Goal: Find specific fact

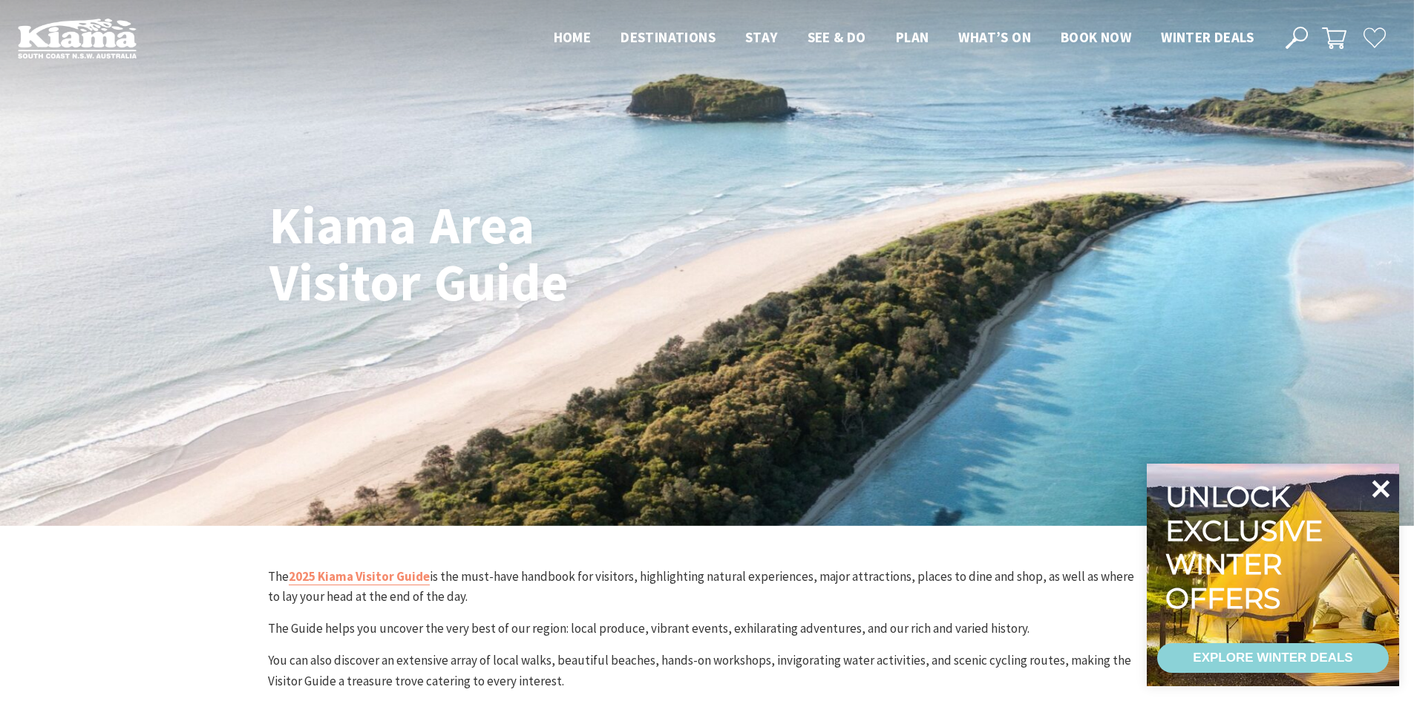
click at [1381, 484] on icon at bounding box center [1381, 489] width 36 height 36
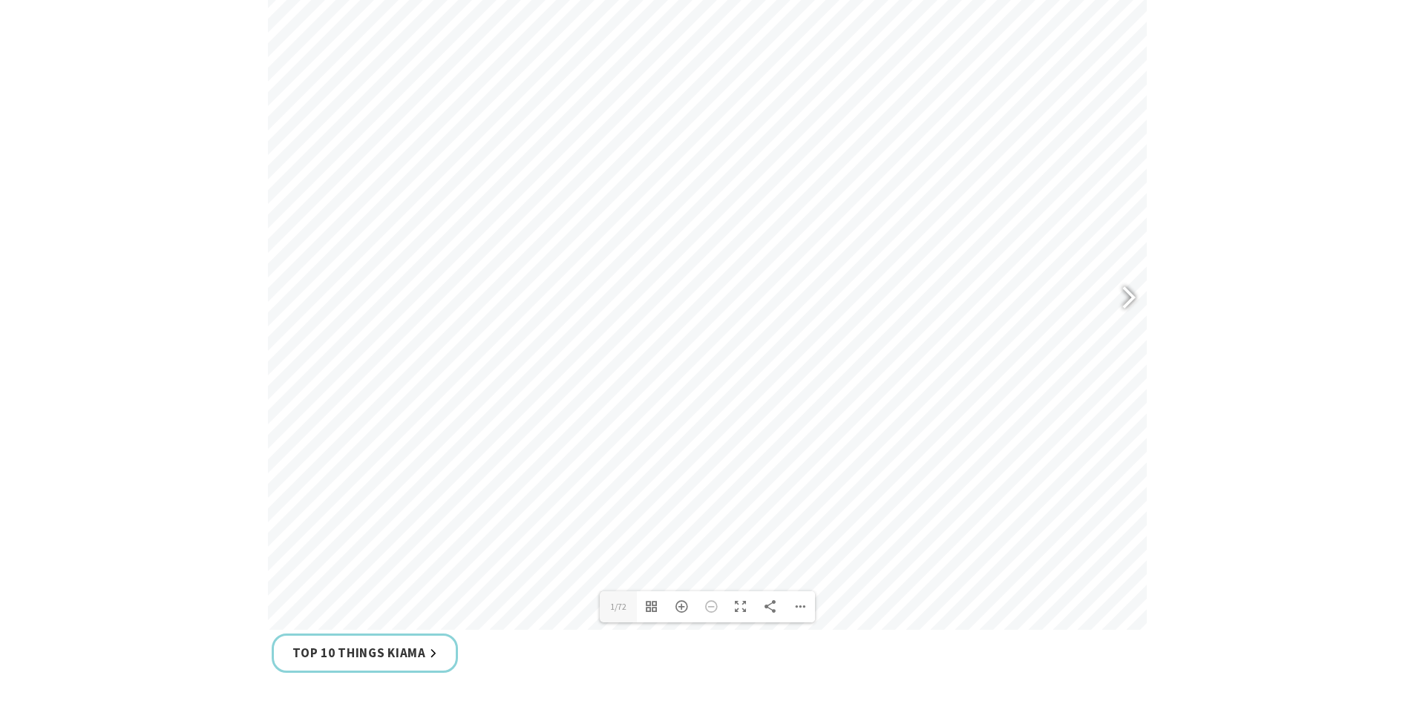
scroll to position [742, 0]
click at [1129, 295] on div at bounding box center [1122, 291] width 34 height 54
click at [1133, 292] on div at bounding box center [1122, 291] width 34 height 54
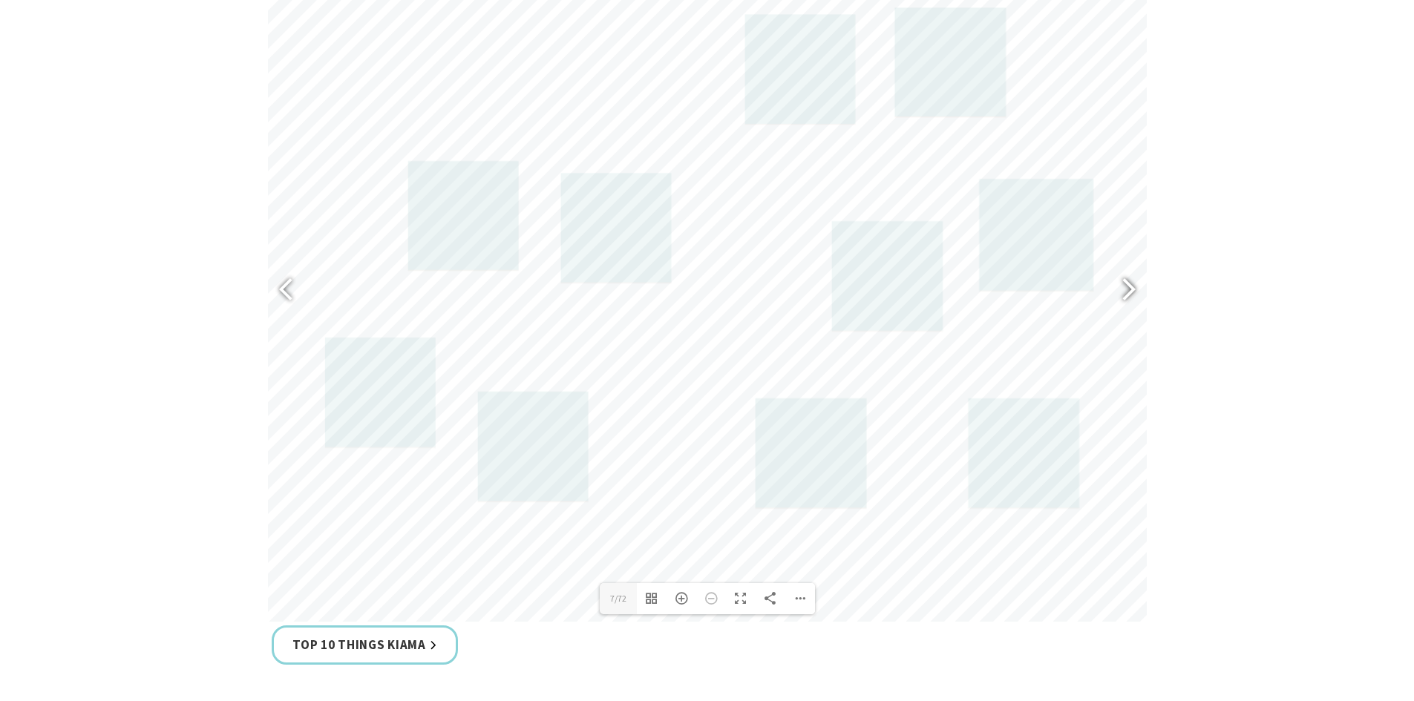
click at [1132, 292] on div at bounding box center [1122, 291] width 34 height 54
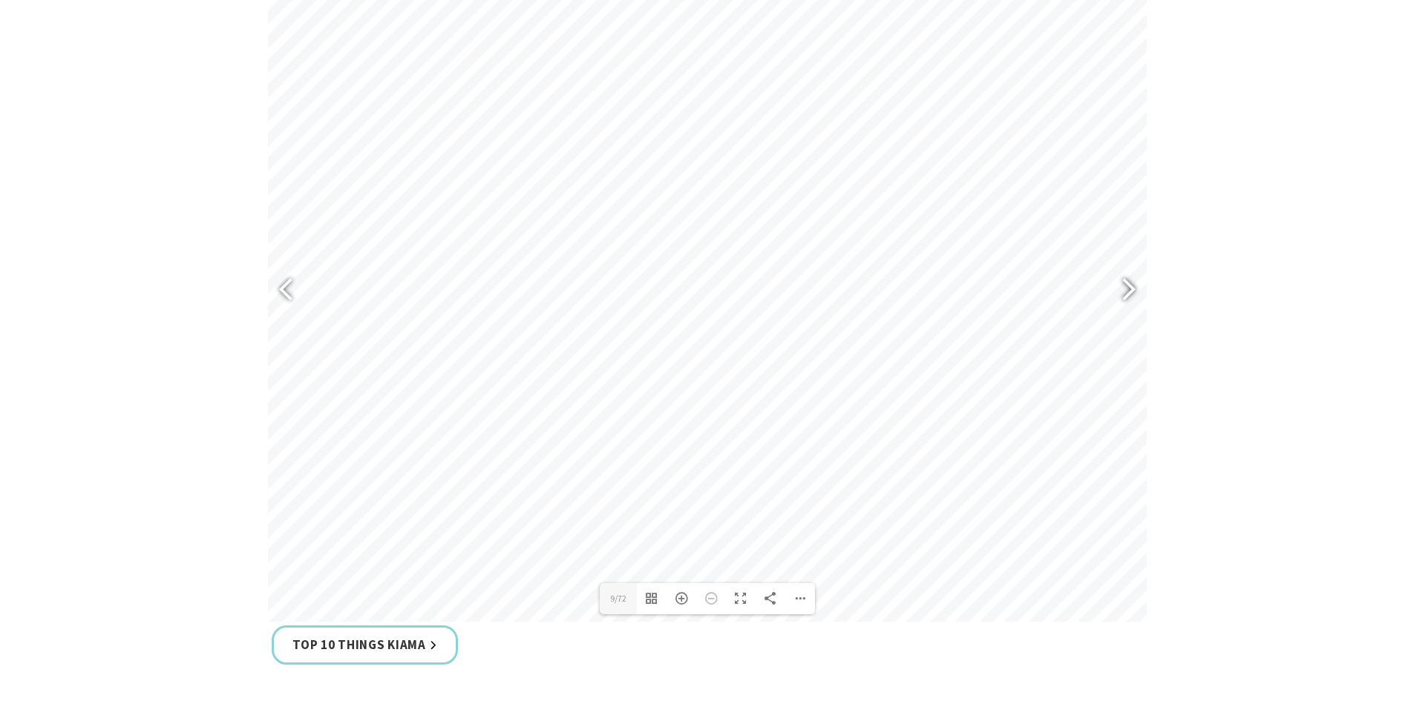
click at [1132, 292] on div at bounding box center [1122, 291] width 34 height 54
click at [1133, 292] on div at bounding box center [1122, 291] width 34 height 54
click at [1129, 290] on div at bounding box center [1122, 291] width 34 height 54
click at [1129, 289] on div at bounding box center [1122, 291] width 34 height 54
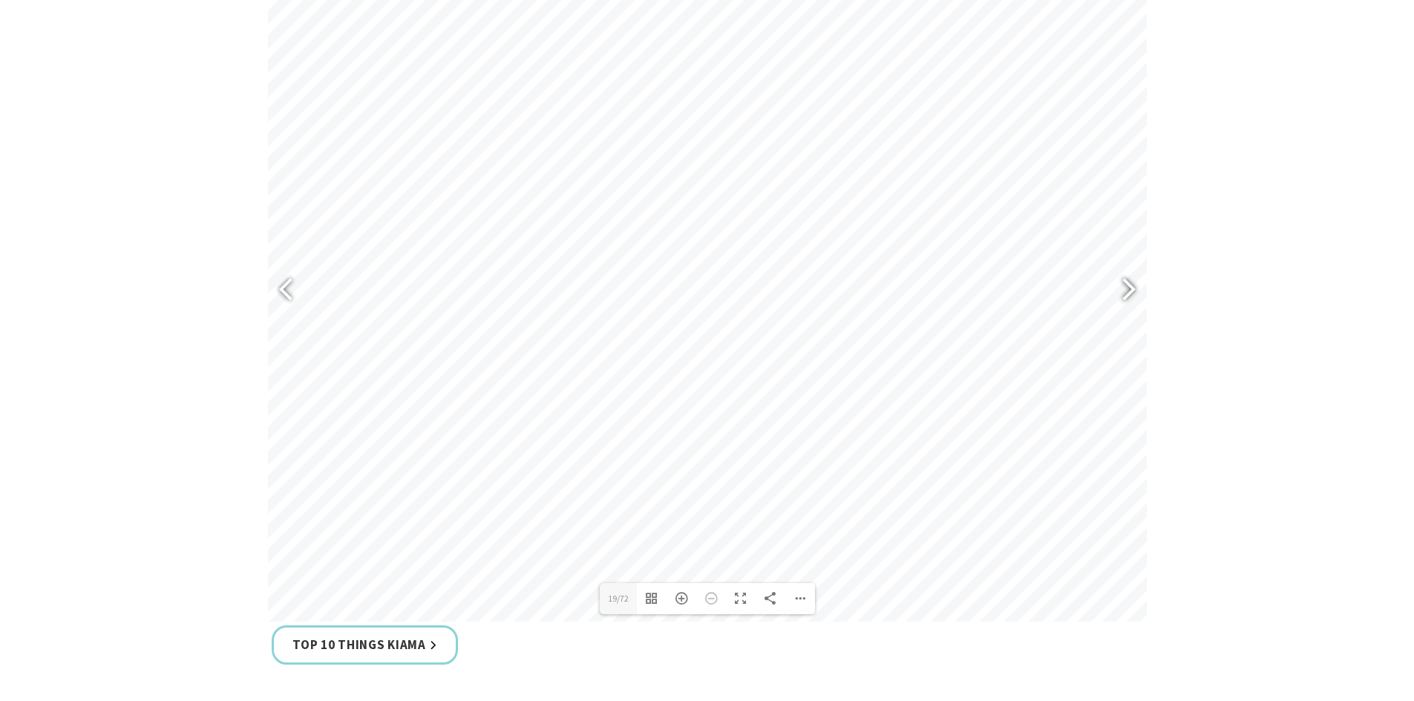
click at [1129, 289] on div at bounding box center [1122, 291] width 34 height 54
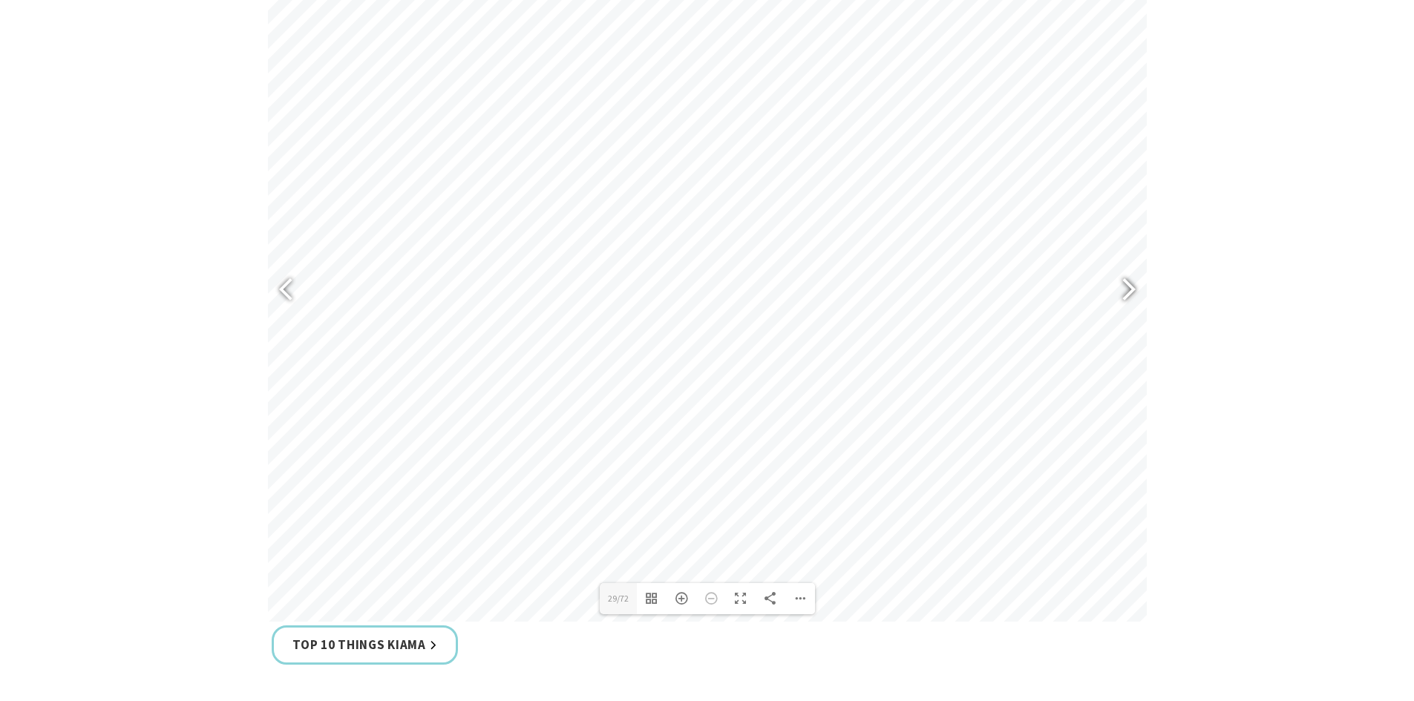
click at [1129, 289] on div at bounding box center [1122, 291] width 34 height 54
click at [1126, 286] on div at bounding box center [1122, 291] width 34 height 54
click at [1129, 287] on div at bounding box center [1122, 291] width 34 height 54
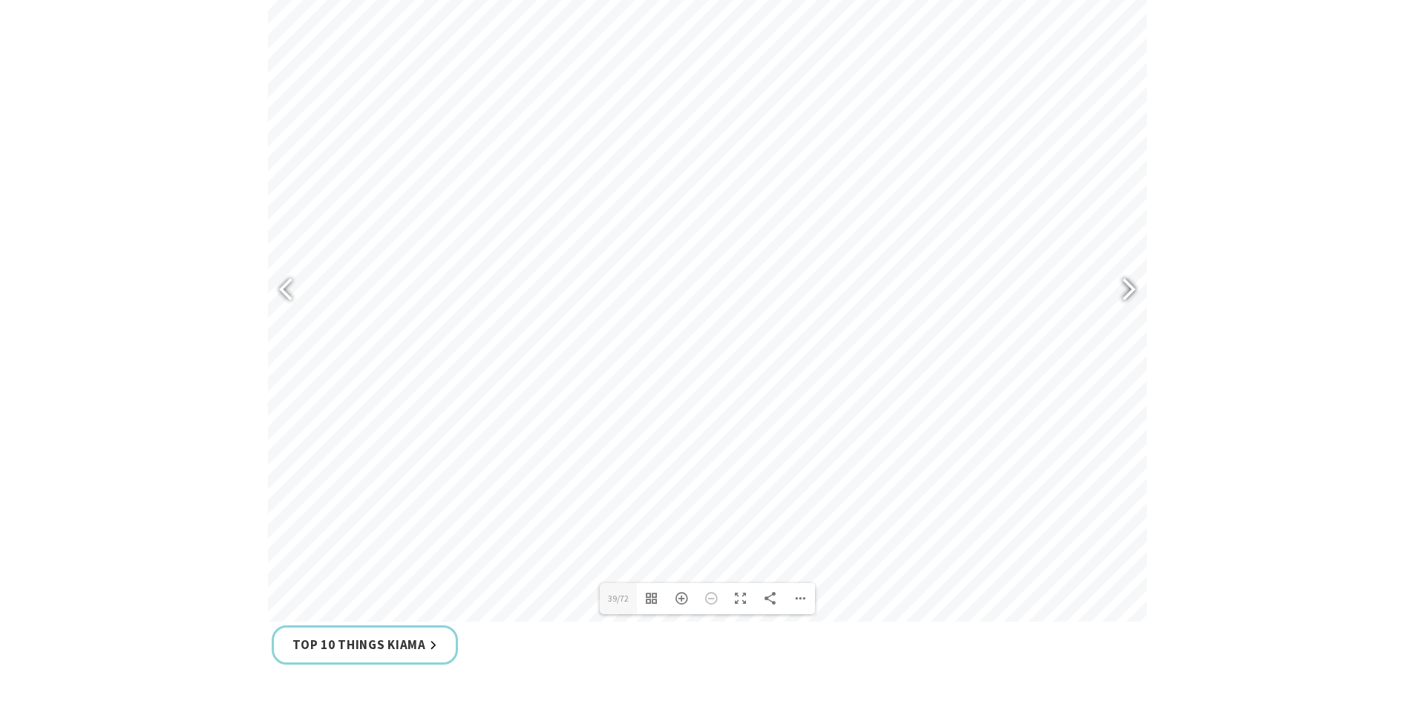
click at [1129, 287] on div at bounding box center [1122, 291] width 34 height 54
click at [1128, 287] on div at bounding box center [1122, 291] width 34 height 54
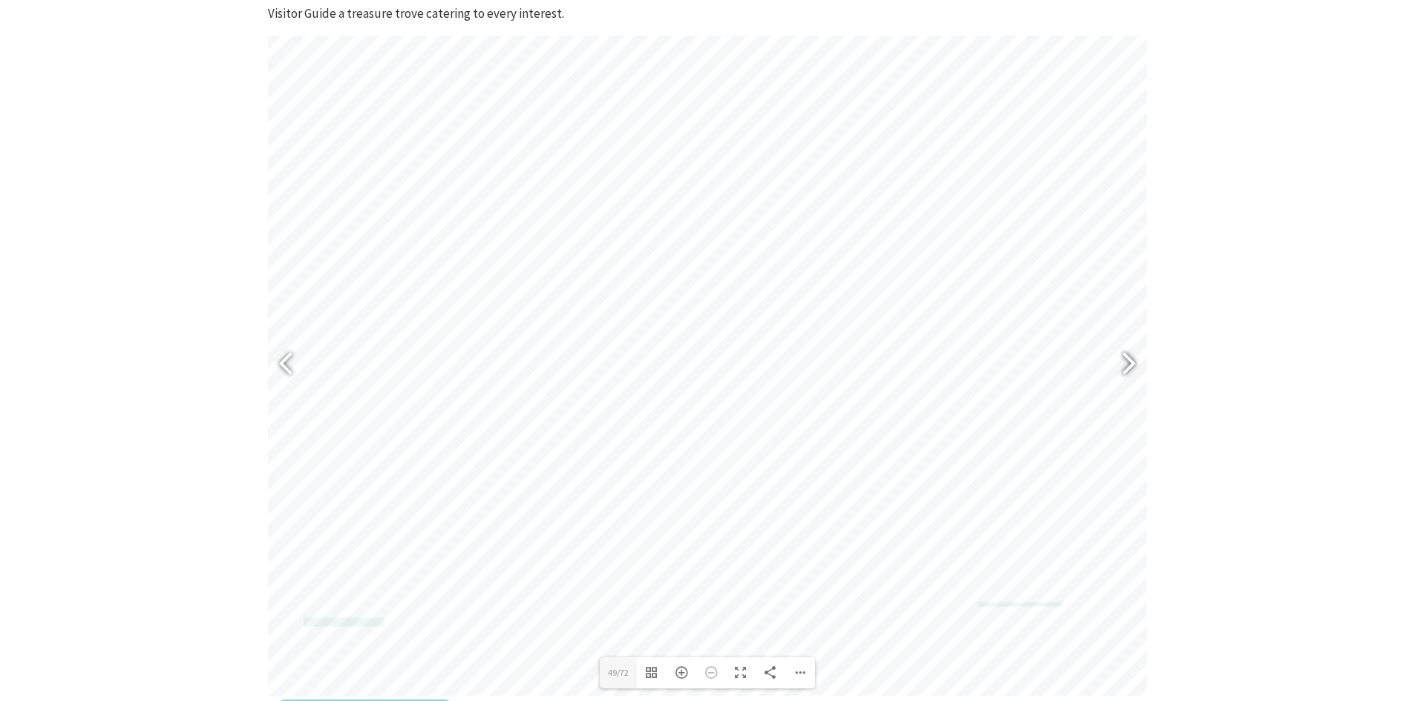
click at [1127, 356] on div at bounding box center [1122, 365] width 34 height 54
click at [1123, 361] on div at bounding box center [1122, 365] width 34 height 54
click at [1125, 357] on div at bounding box center [1122, 365] width 34 height 54
click at [284, 364] on div at bounding box center [292, 365] width 34 height 54
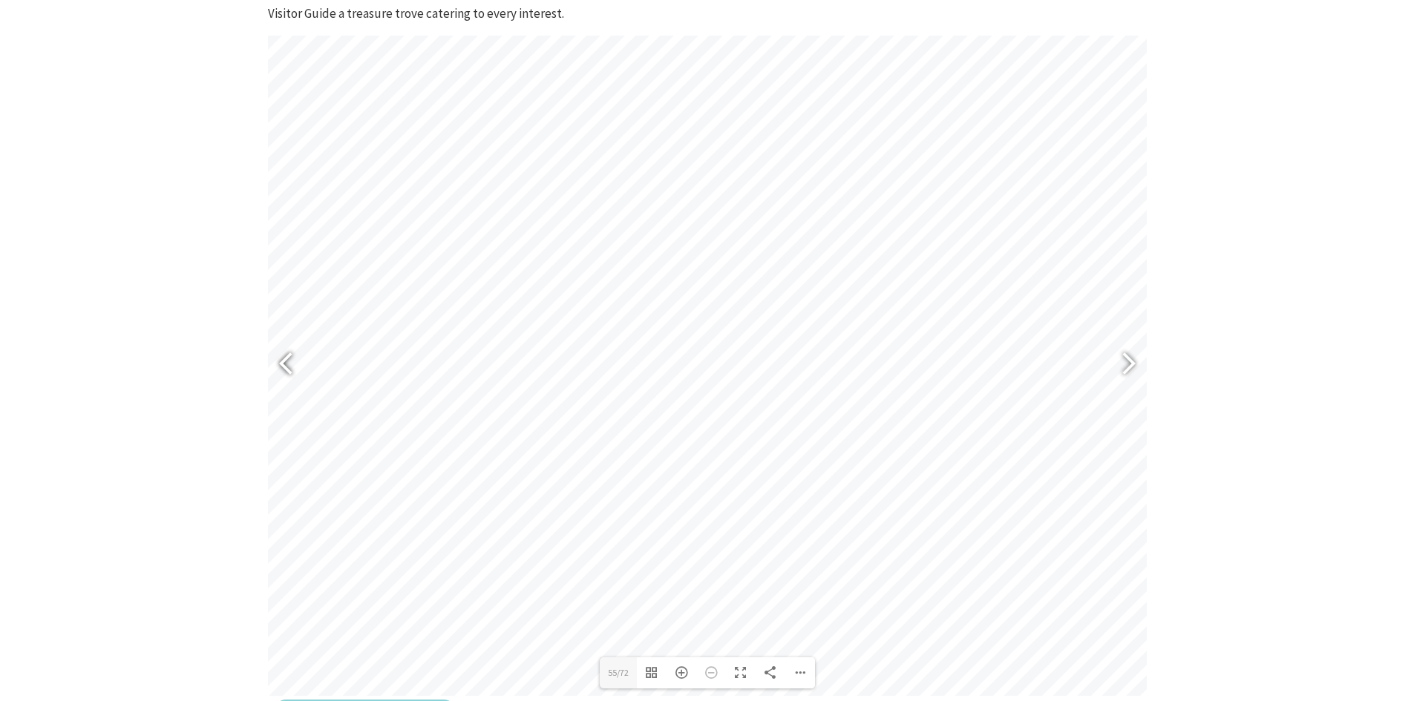
click at [284, 364] on div at bounding box center [292, 365] width 34 height 54
click at [1120, 363] on div at bounding box center [1122, 365] width 34 height 54
type input "55"
click at [678, 675] on div "Zoom In" at bounding box center [682, 673] width 30 height 31
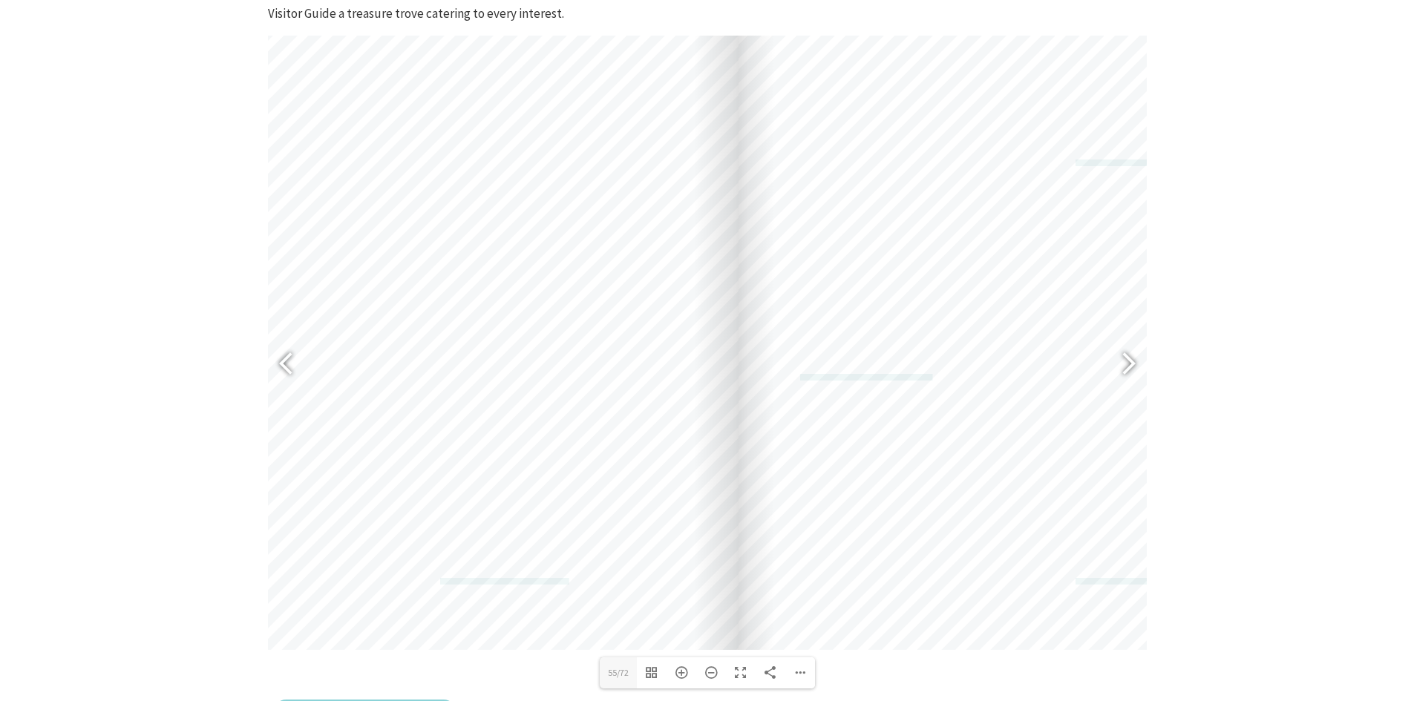
drag, startPoint x: 922, startPoint y: 554, endPoint x: 940, endPoint y: 278, distance: 277.4
click at [949, 265] on div "[EMAIL_ADDRESS][DOMAIN_NAME] [EMAIL_ADDRESS][DOMAIN_NAME] [EMAIL_ADDRESS][DOMAI…" at bounding box center [1056, 201] width 635 height 900
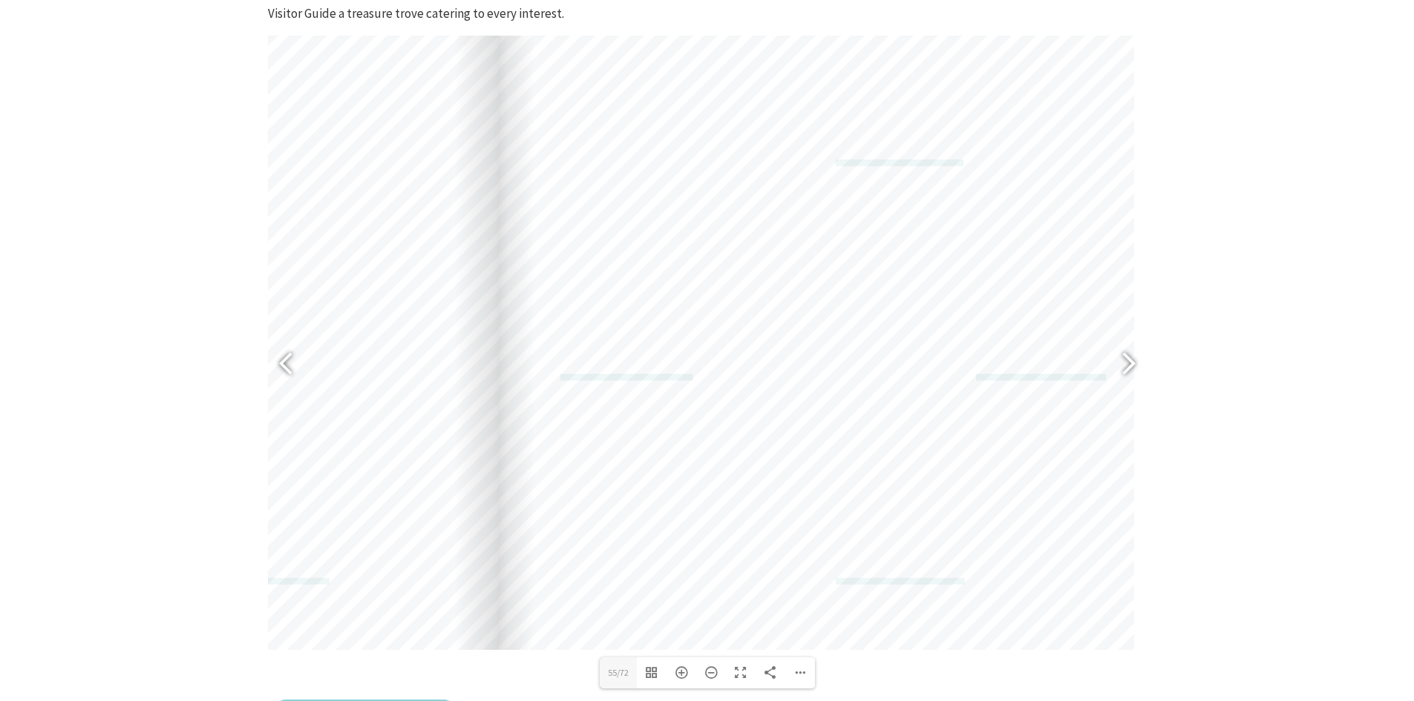
drag, startPoint x: 912, startPoint y: 289, endPoint x: 670, endPoint y: 246, distance: 245.6
click at [672, 243] on div "[EMAIL_ADDRESS][DOMAIN_NAME] [EMAIL_ADDRESS][DOMAIN_NAME] [EMAIL_ADDRESS][DOMAI…" at bounding box center [816, 201] width 635 height 900
click at [678, 668] on div "Zoom In" at bounding box center [682, 673] width 30 height 31
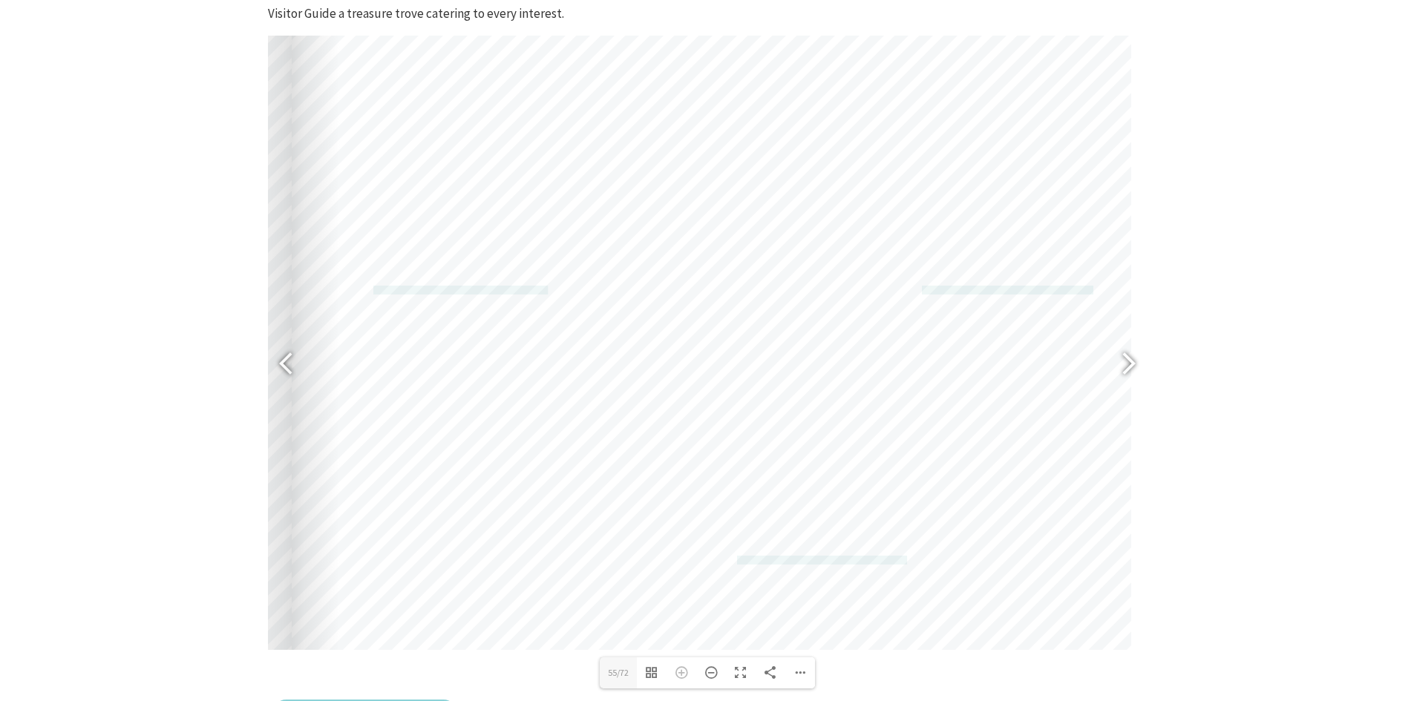
drag, startPoint x: 793, startPoint y: 540, endPoint x: 610, endPoint y: 428, distance: 214.6
click at [610, 428] on div "[EMAIL_ADDRESS][DOMAIN_NAME] [EMAIL_ADDRESS][DOMAIN_NAME] [EMAIL_ADDRESS][DOMAI…" at bounding box center [711, 57] width 839 height 1188
